Goal: Register for event/course

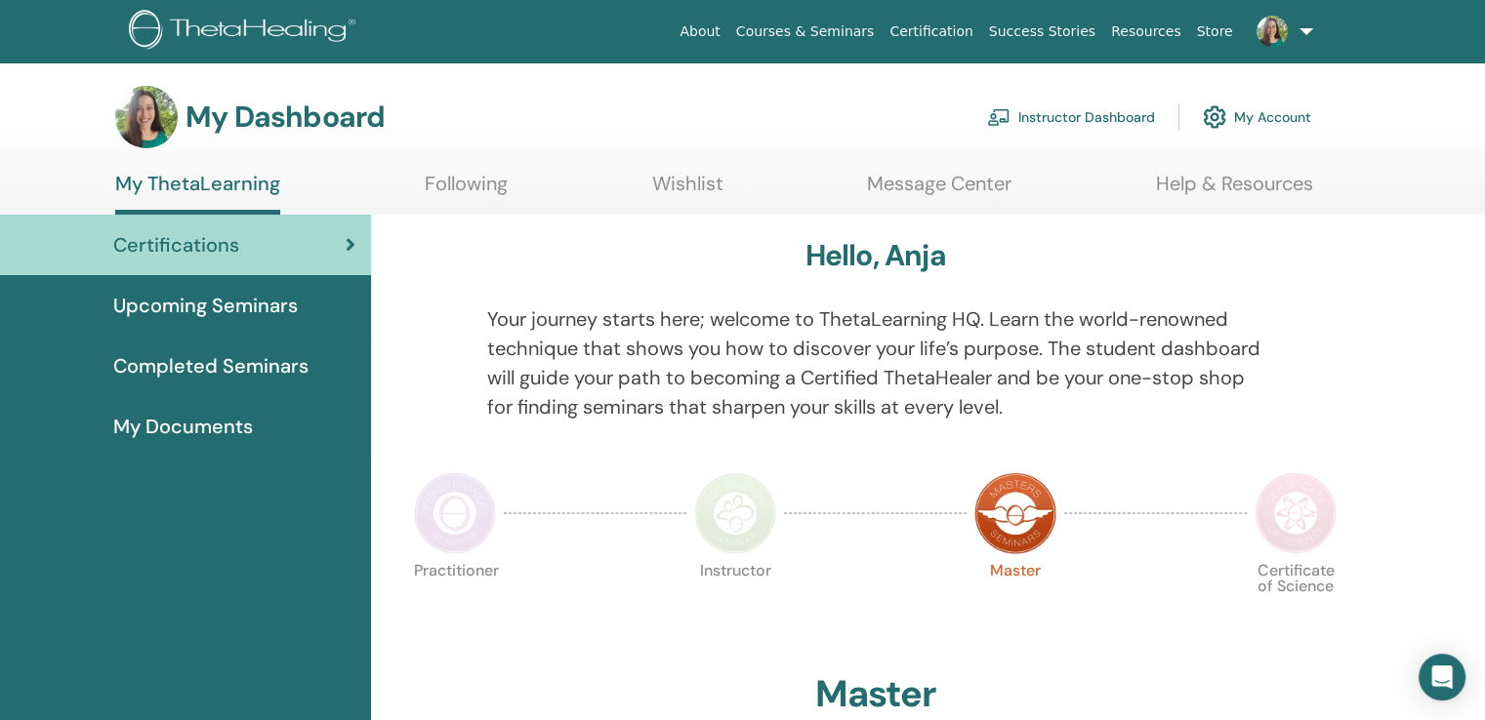
click at [195, 313] on span "Upcoming Seminars" at bounding box center [205, 305] width 185 height 29
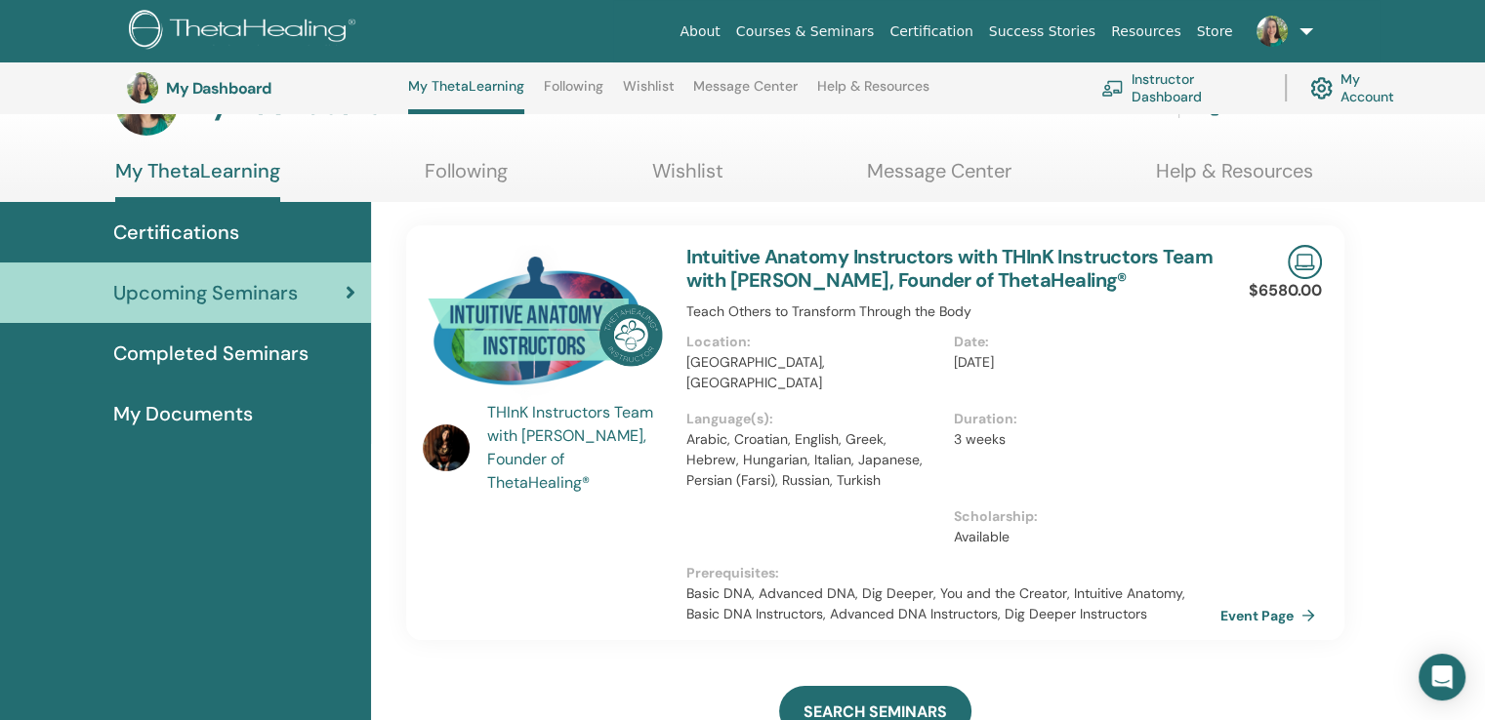
scroll to position [58, 0]
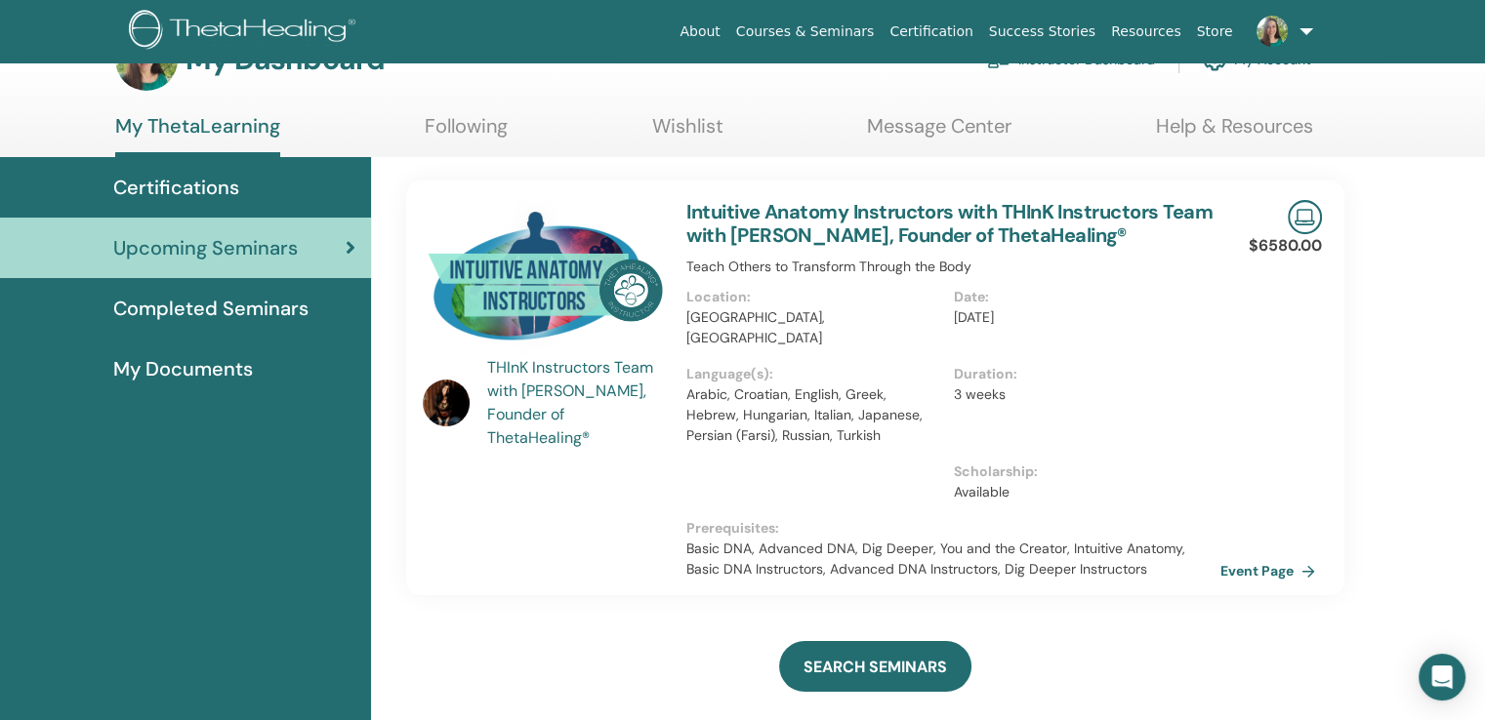
click at [1263, 556] on link "Event Page" at bounding box center [1274, 570] width 103 height 29
